Goal: Task Accomplishment & Management: Use online tool/utility

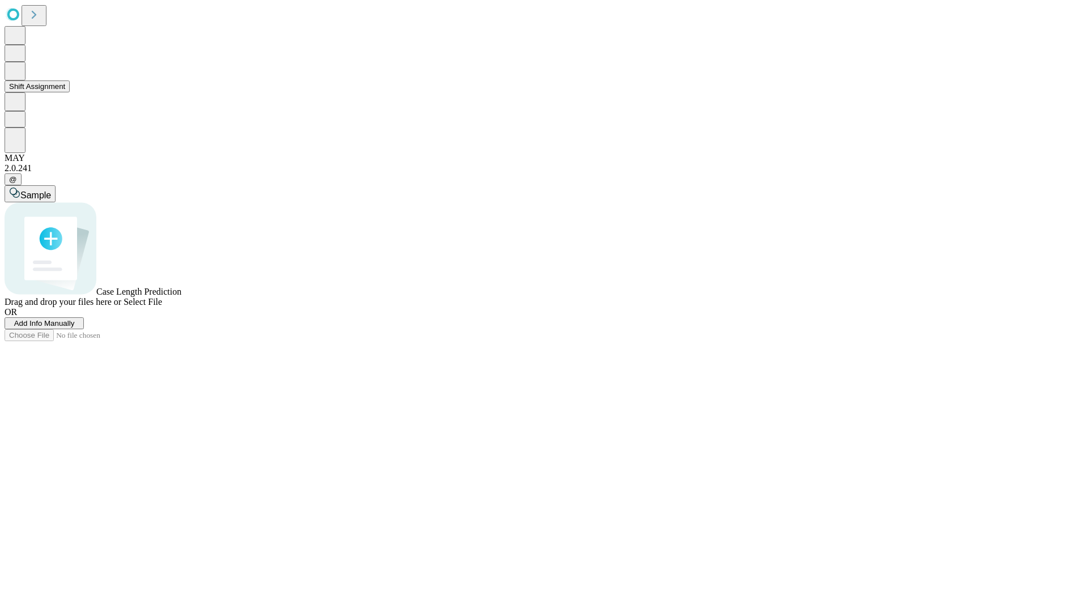
click at [70, 92] on button "Shift Assignment" at bounding box center [37, 86] width 65 height 12
